Goal: Find specific page/section

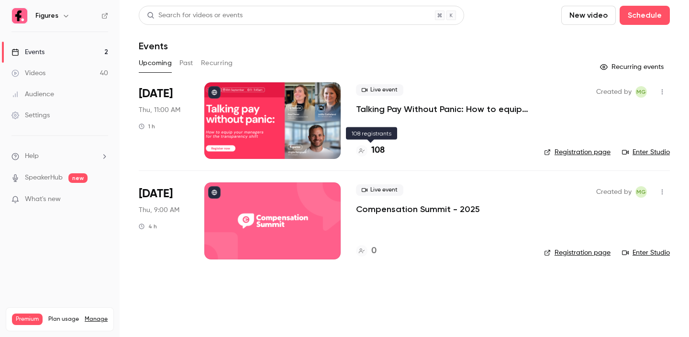
click at [373, 149] on h4 "108" at bounding box center [377, 150] width 13 height 13
